Goal: Transaction & Acquisition: Purchase product/service

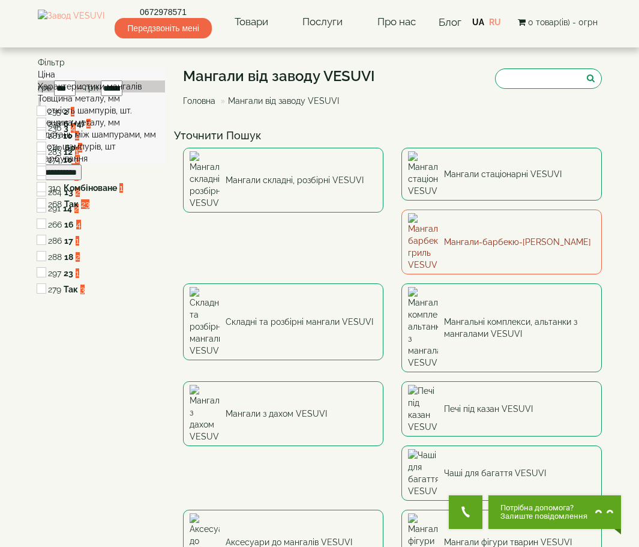
click at [408, 213] on img at bounding box center [423, 242] width 30 height 58
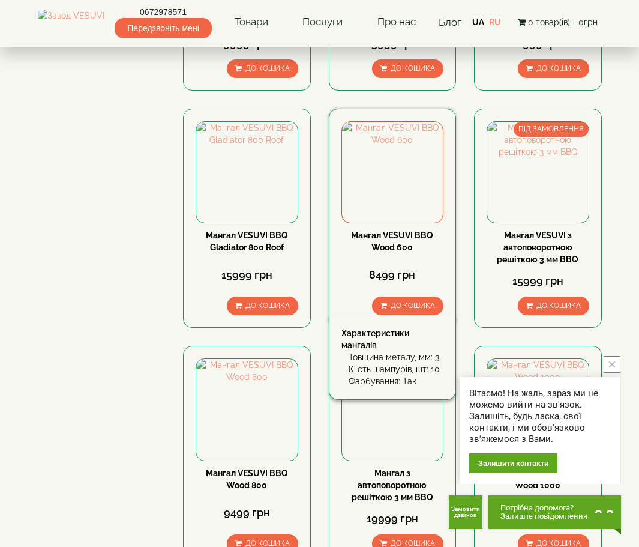
scroll to position [600, 0]
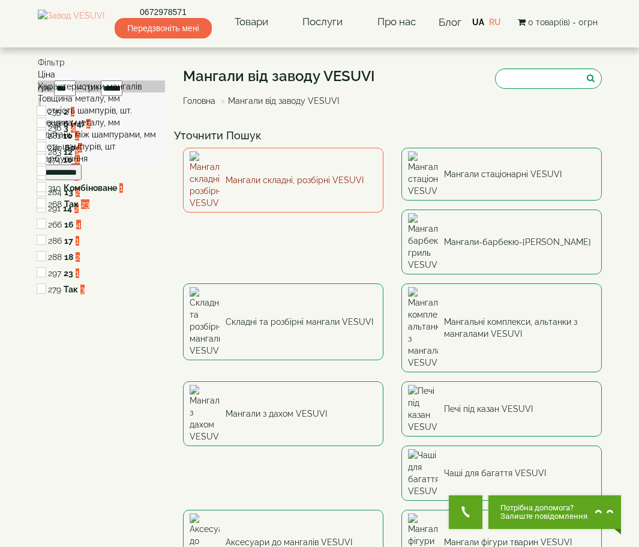
click at [219, 172] on img at bounding box center [205, 180] width 30 height 58
